Goal: Check status: Check status

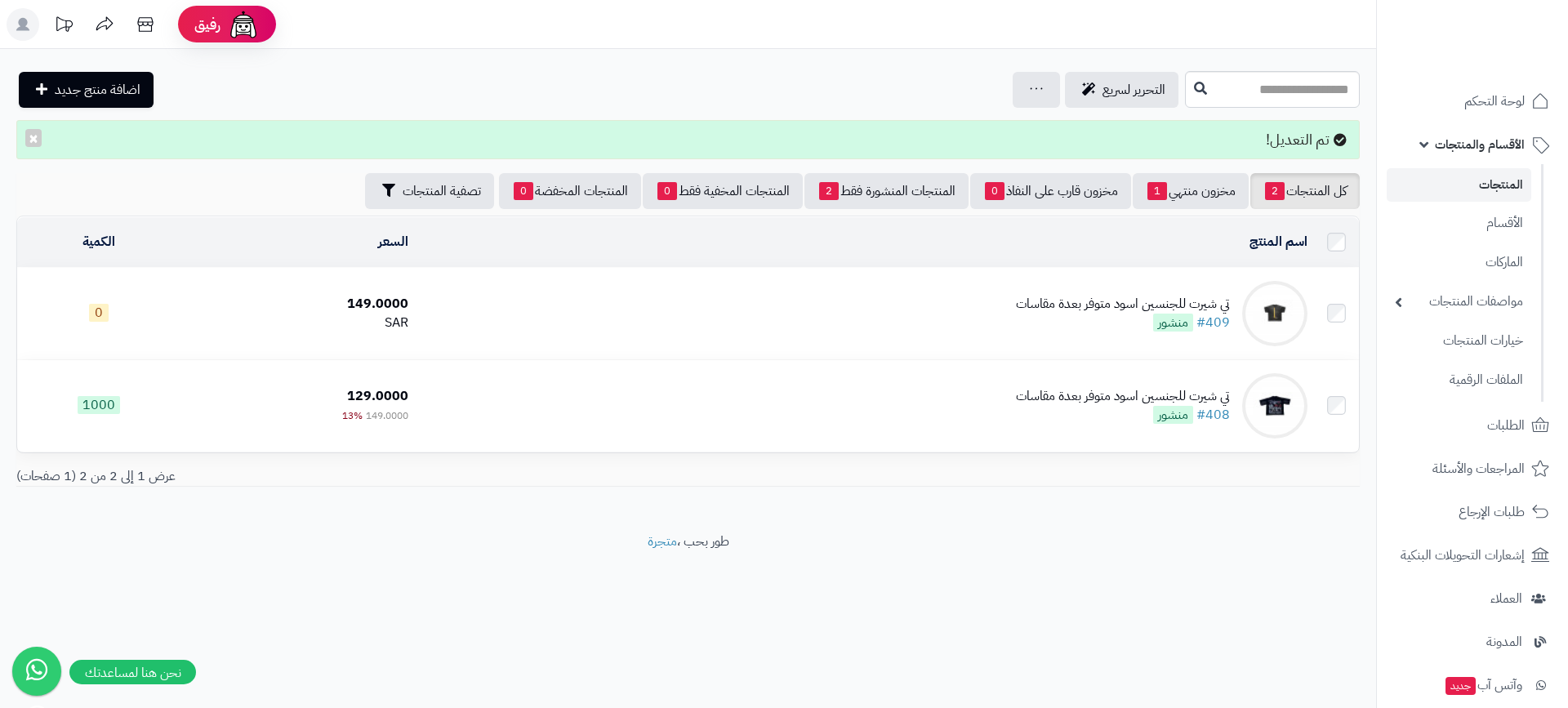
click at [1476, 78] on nav "لوحة التحكم الأقسام والمنتجات المنتجات الأقسام الماركات مواصفات المنتجات مواصفا…" at bounding box center [1472, 375] width 192 height 708
click at [1473, 99] on span "لوحة التحكم" at bounding box center [1494, 101] width 59 height 23
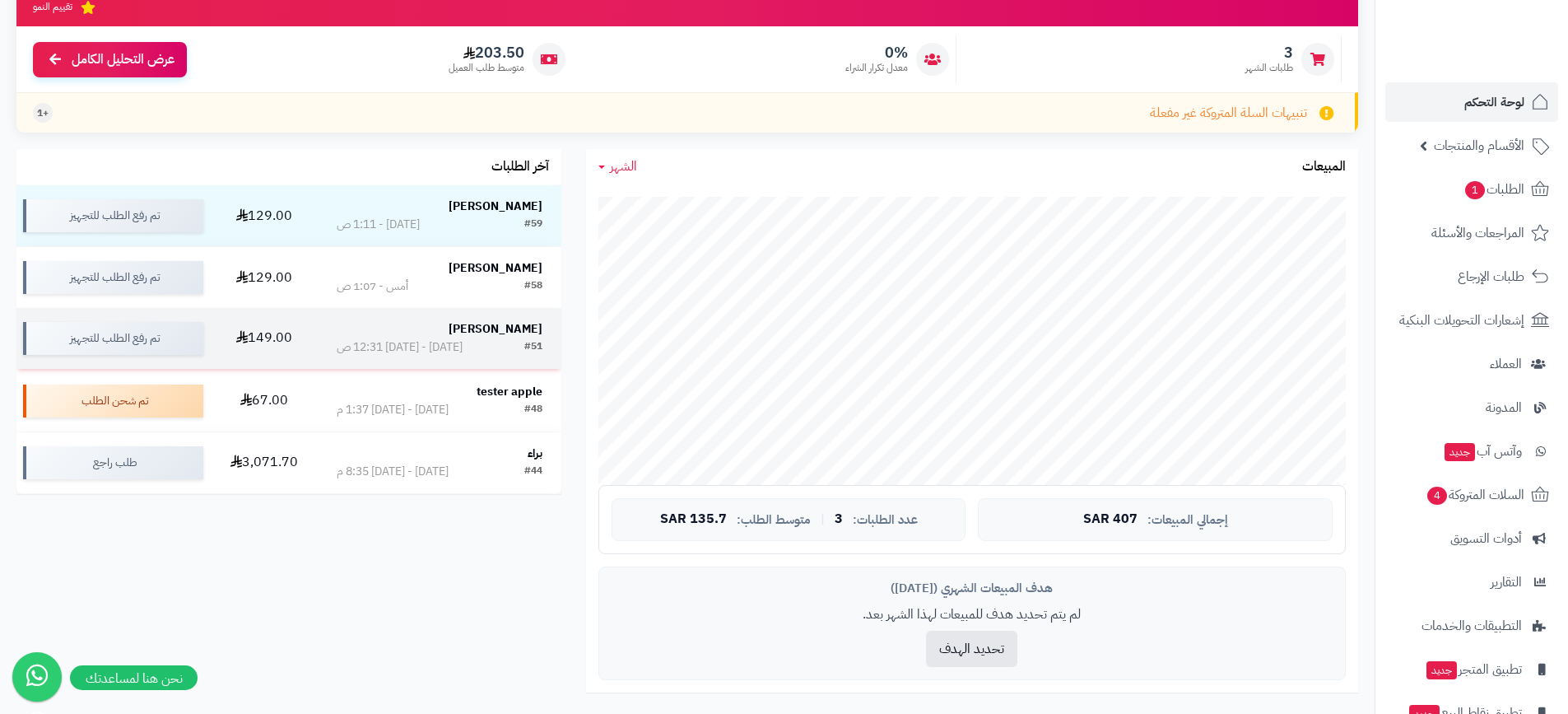
scroll to position [165, 0]
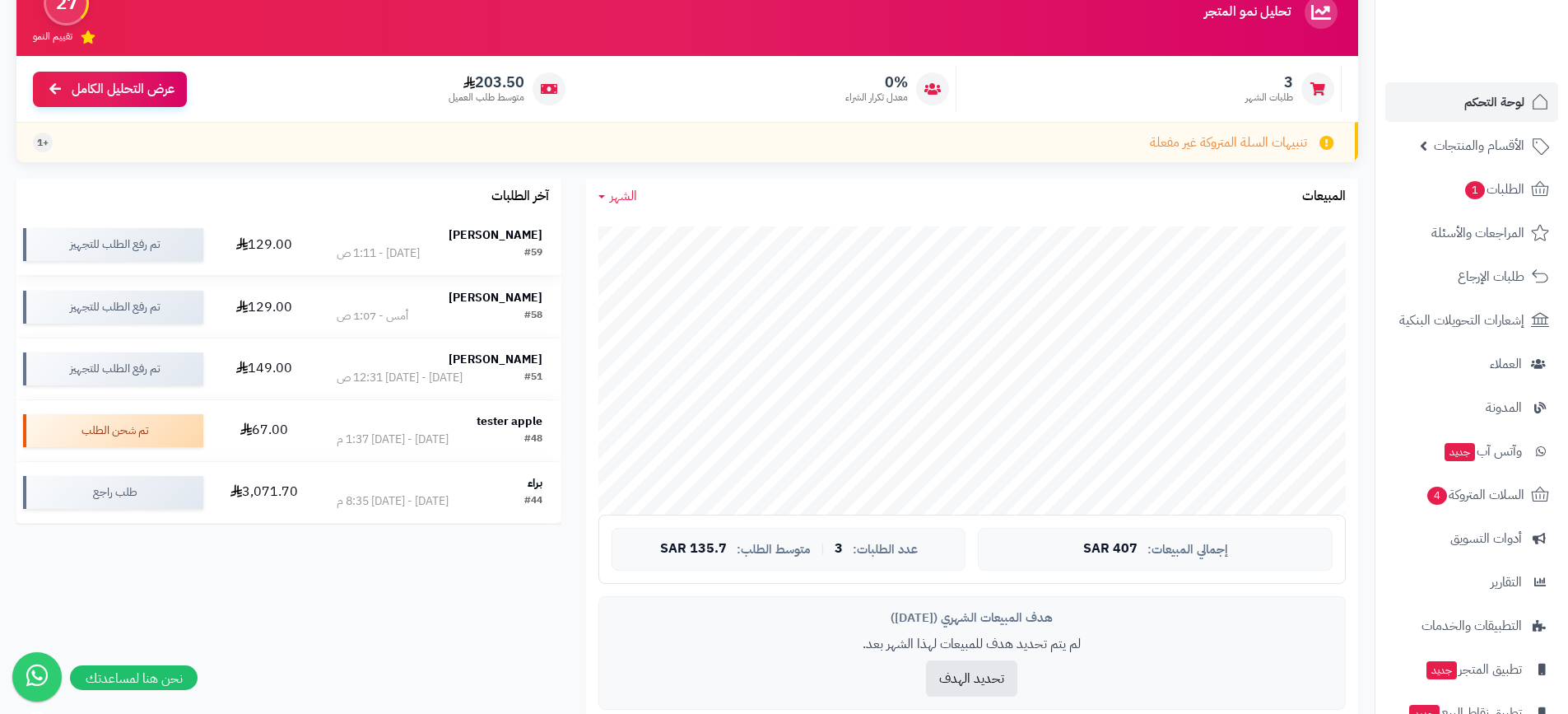
click at [376, 245] on div "[DATE] - 1:11 ص" at bounding box center [379, 253] width 83 height 17
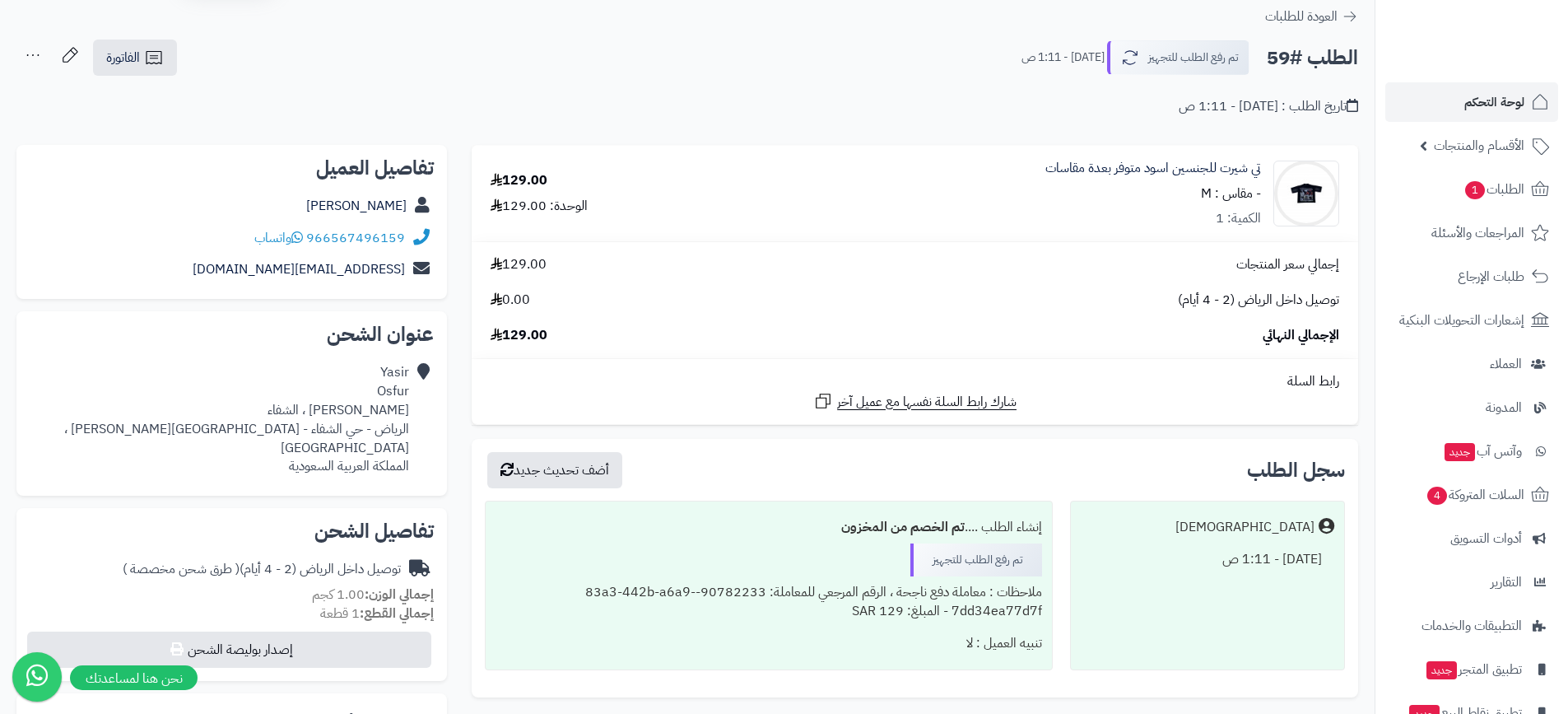
scroll to position [83, 0]
